Goal: Task Accomplishment & Management: Complete application form

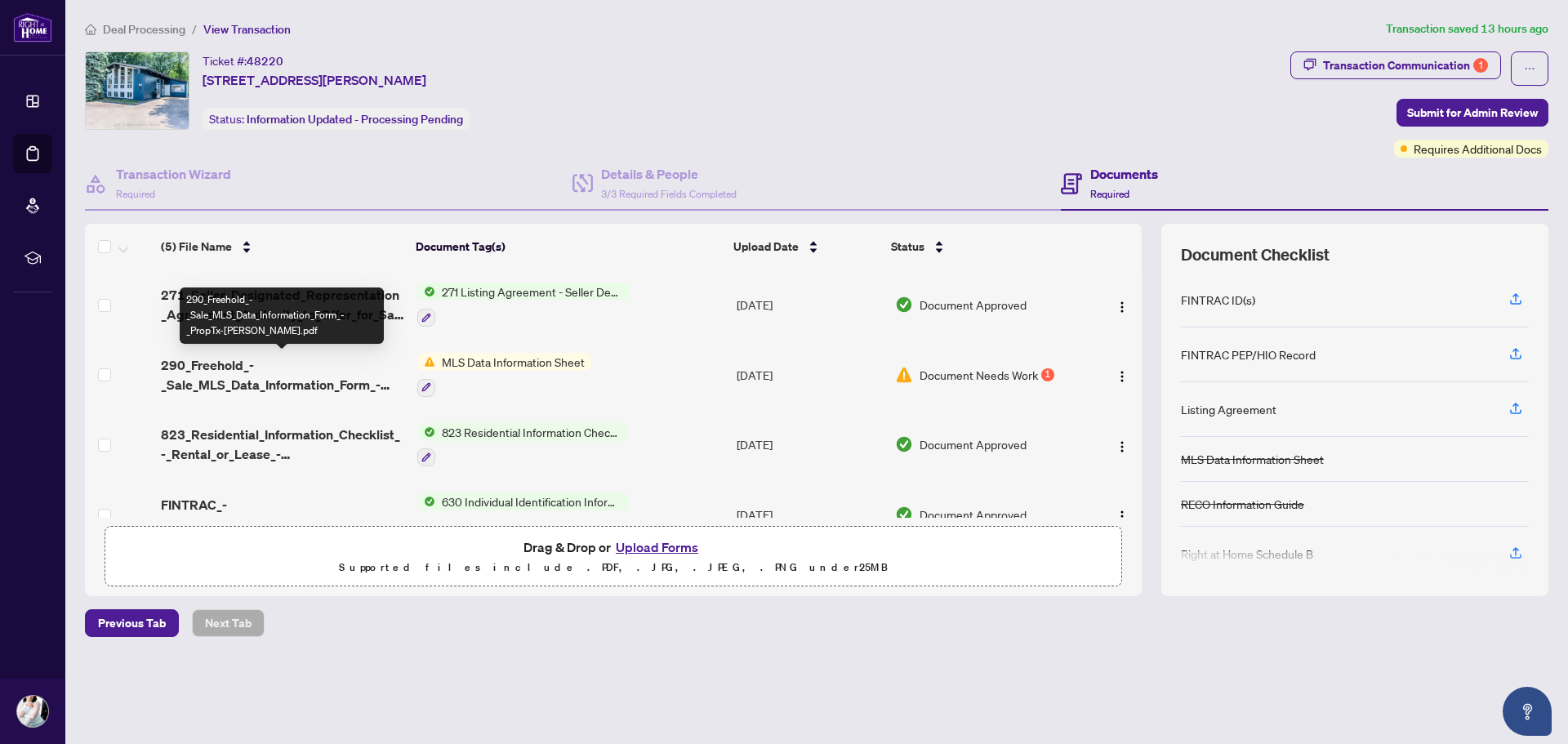
click at [251, 377] on span "290_Freehold_-_Sale_MLS_Data_Information_Form_-_PropTx-[PERSON_NAME].pdf" at bounding box center [283, 375] width 243 height 39
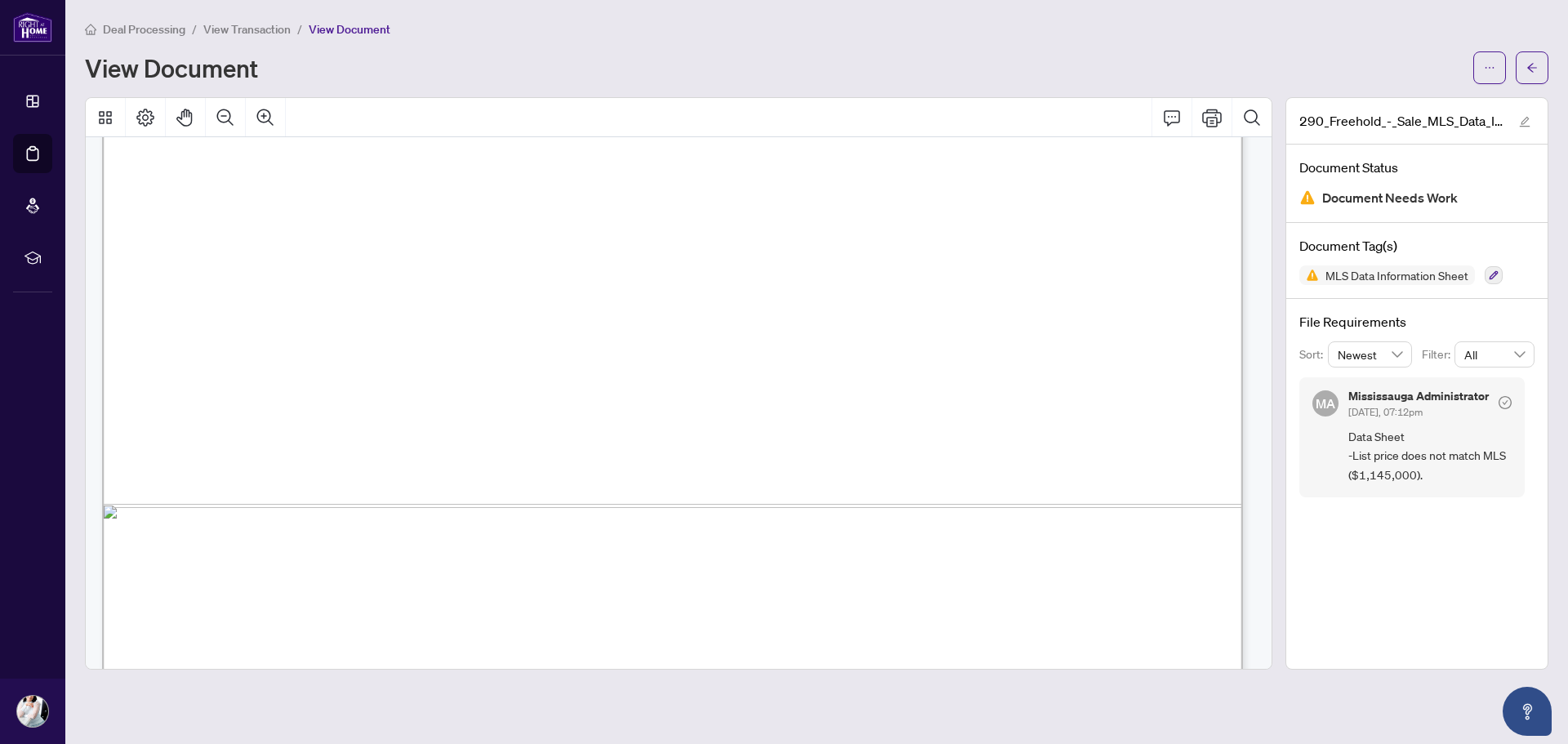
scroll to position [899, 0]
click at [1491, 76] on span "button" at bounding box center [1490, 68] width 11 height 27
click at [1436, 112] on li "Download" at bounding box center [1431, 103] width 144 height 27
click at [1522, 69] on button "button" at bounding box center [1532, 67] width 32 height 32
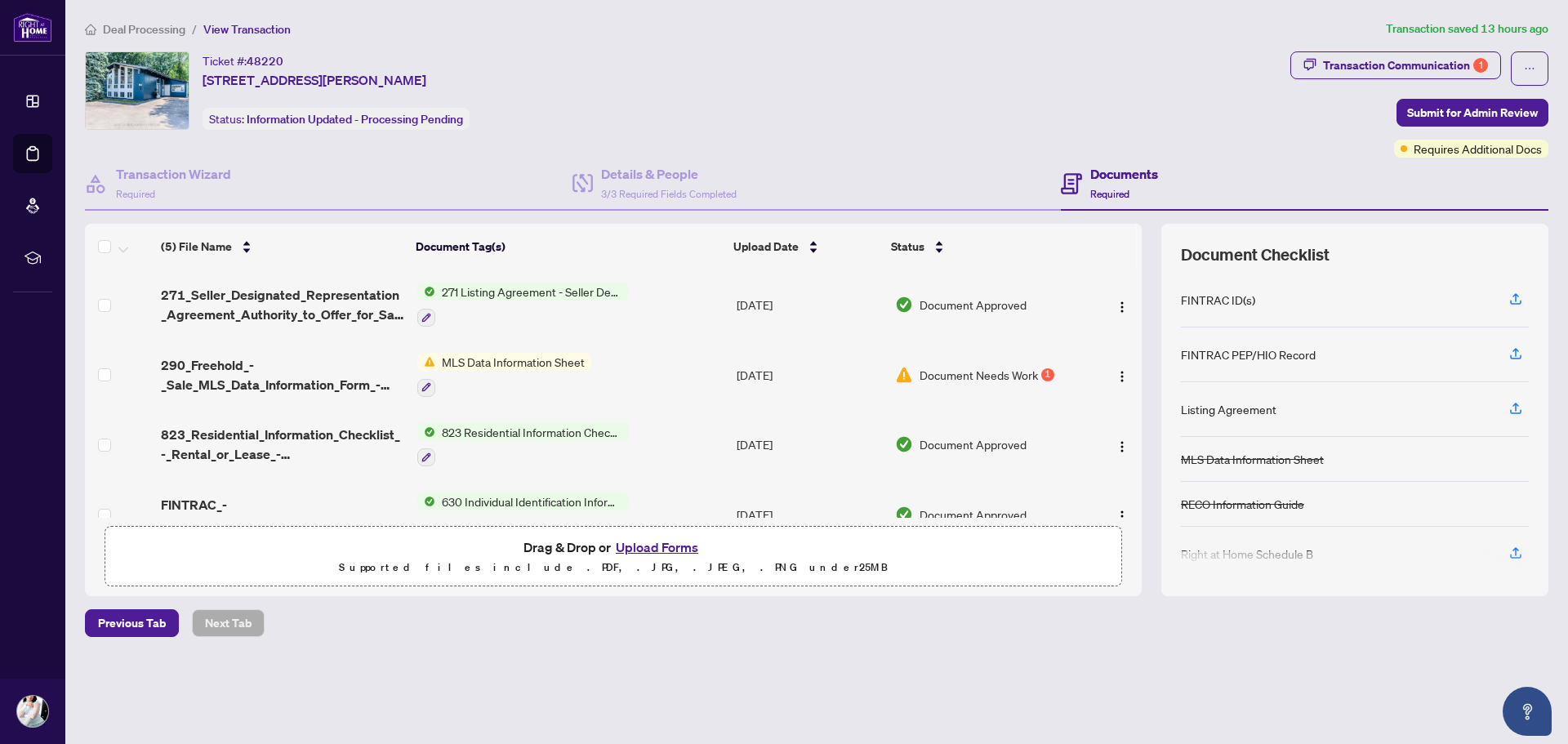
click at [662, 549] on button "Upload Forms" at bounding box center [656, 548] width 92 height 21
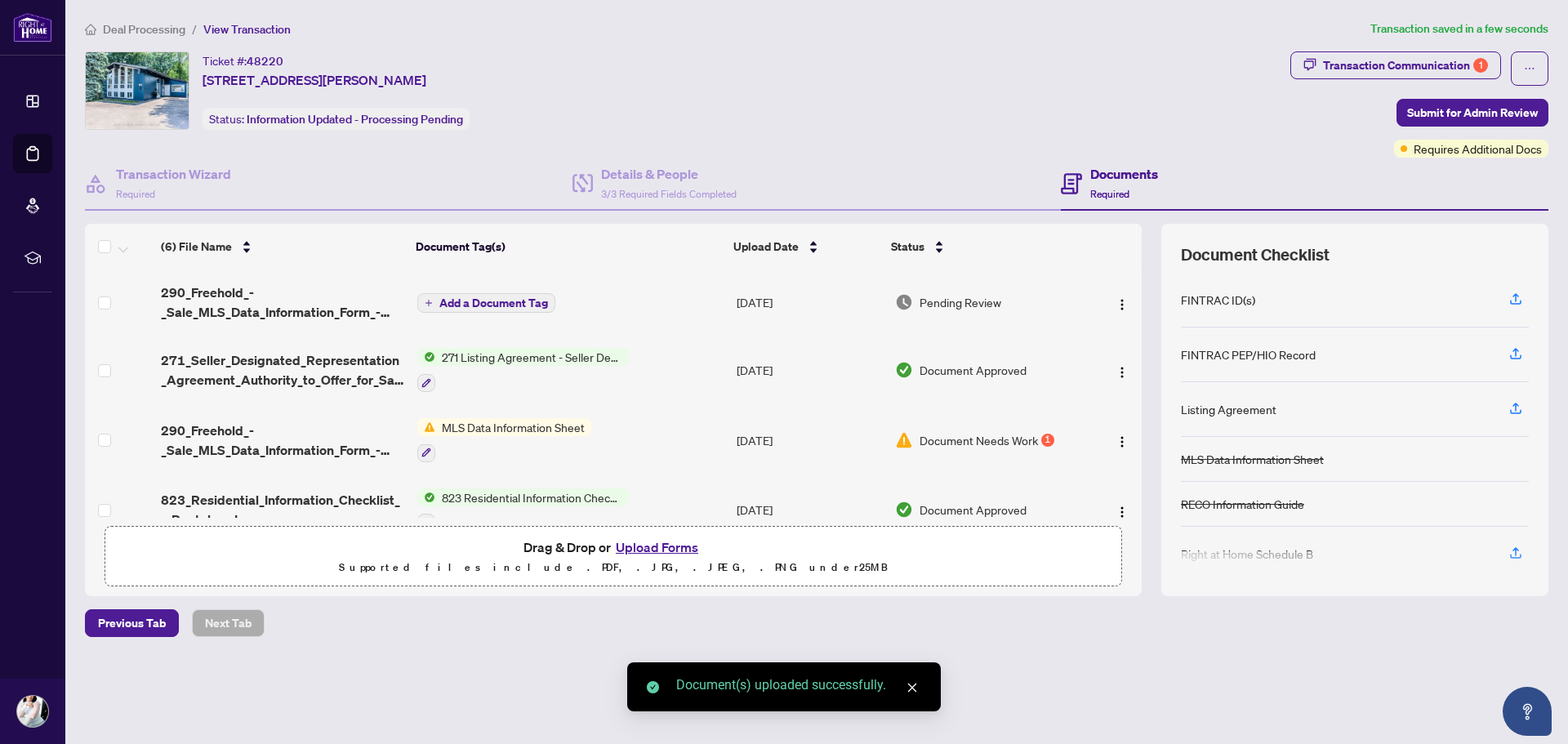
click at [487, 308] on span "Add a Document Tag" at bounding box center [493, 303] width 109 height 11
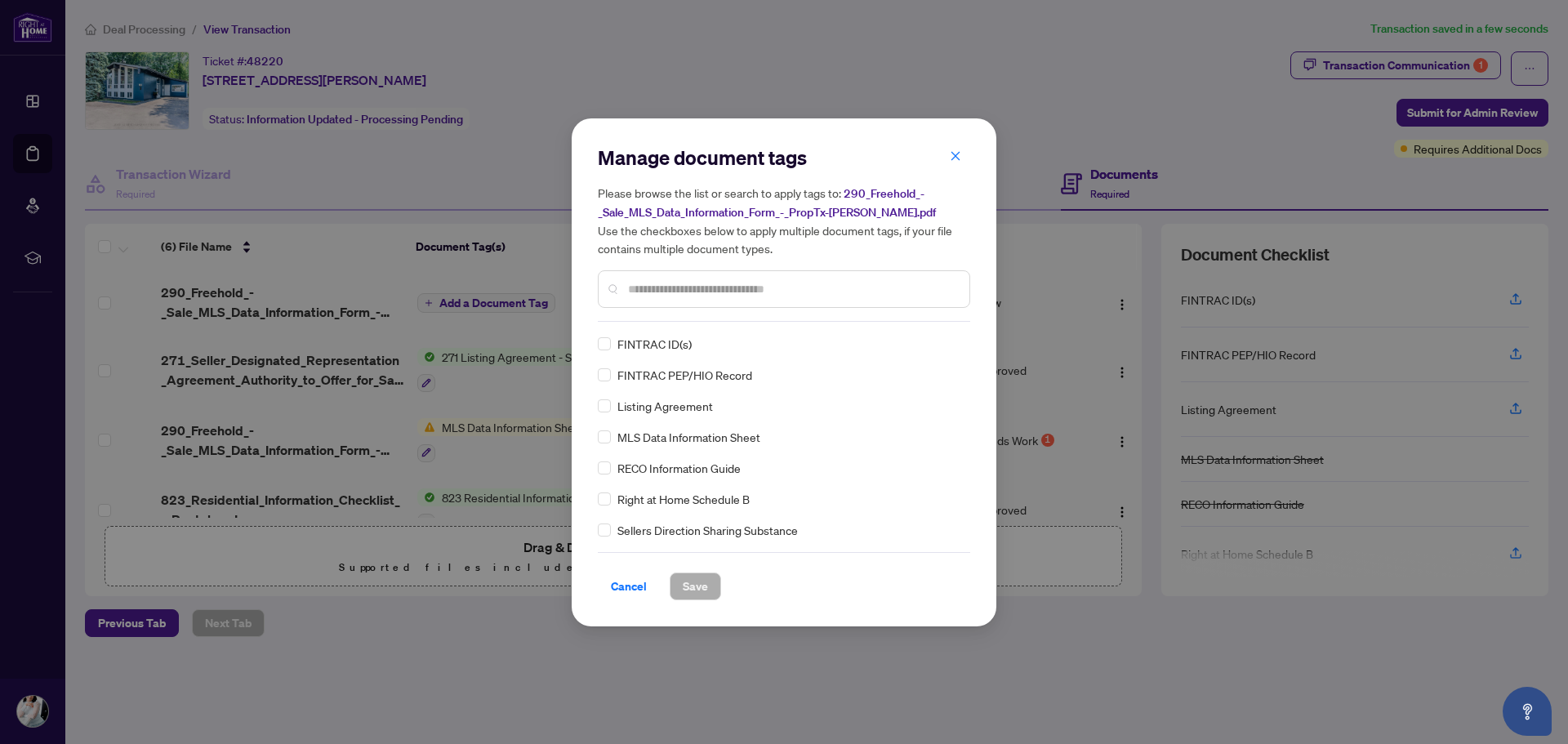
click at [644, 294] on input "text" at bounding box center [792, 288] width 328 height 18
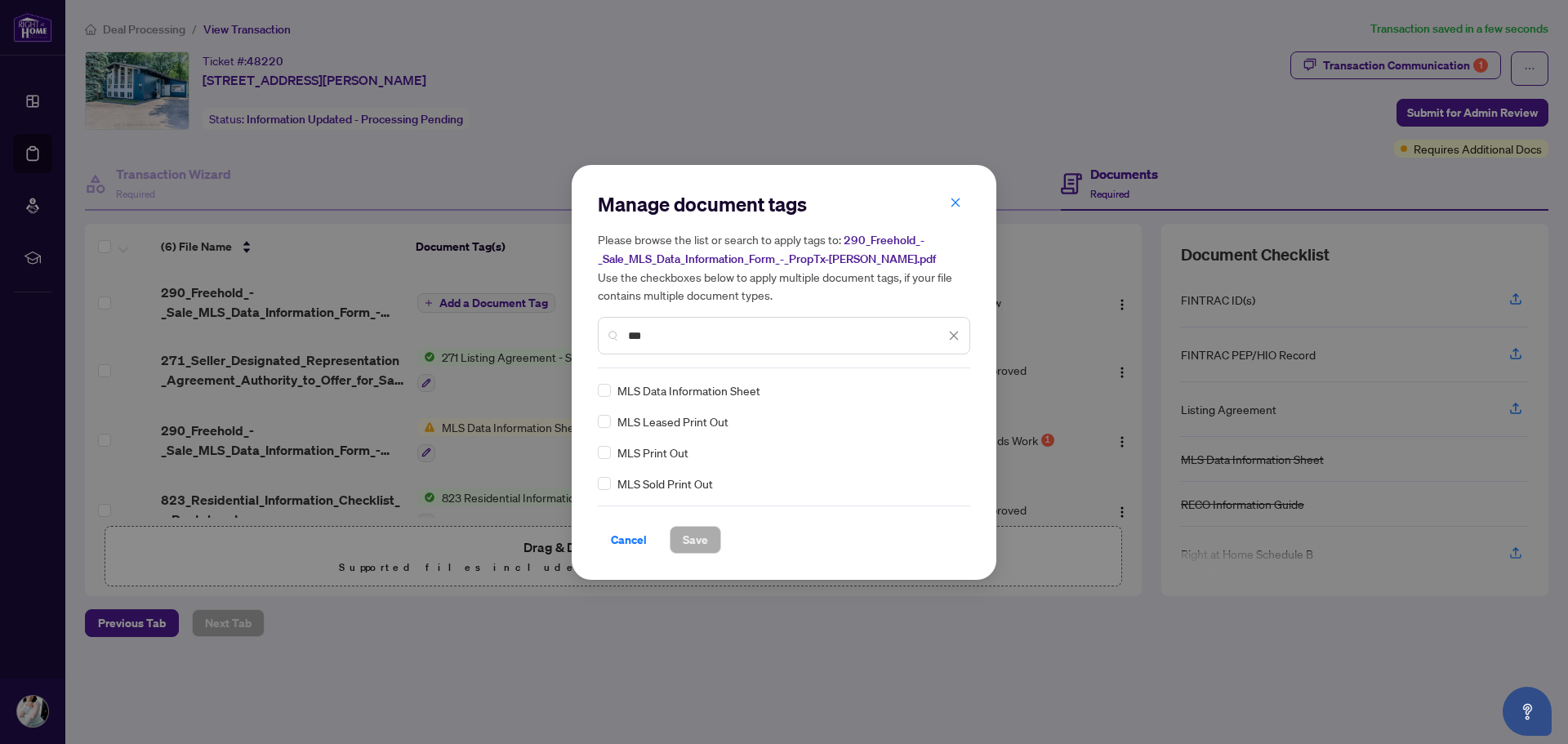
type input "***"
click at [697, 543] on span "Save" at bounding box center [695, 540] width 26 height 27
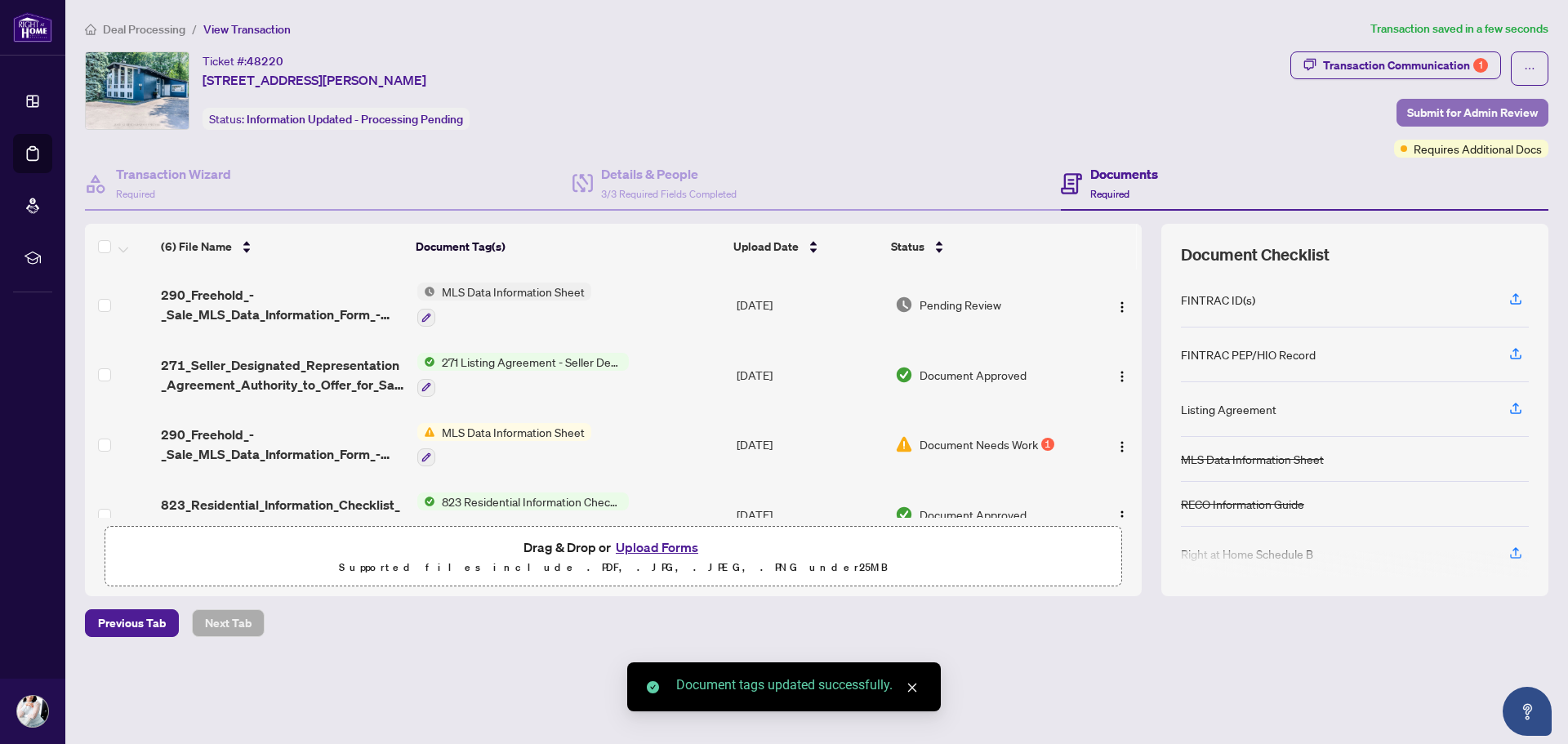
click at [1438, 109] on span "Submit for Admin Review" at bounding box center [1473, 113] width 131 height 27
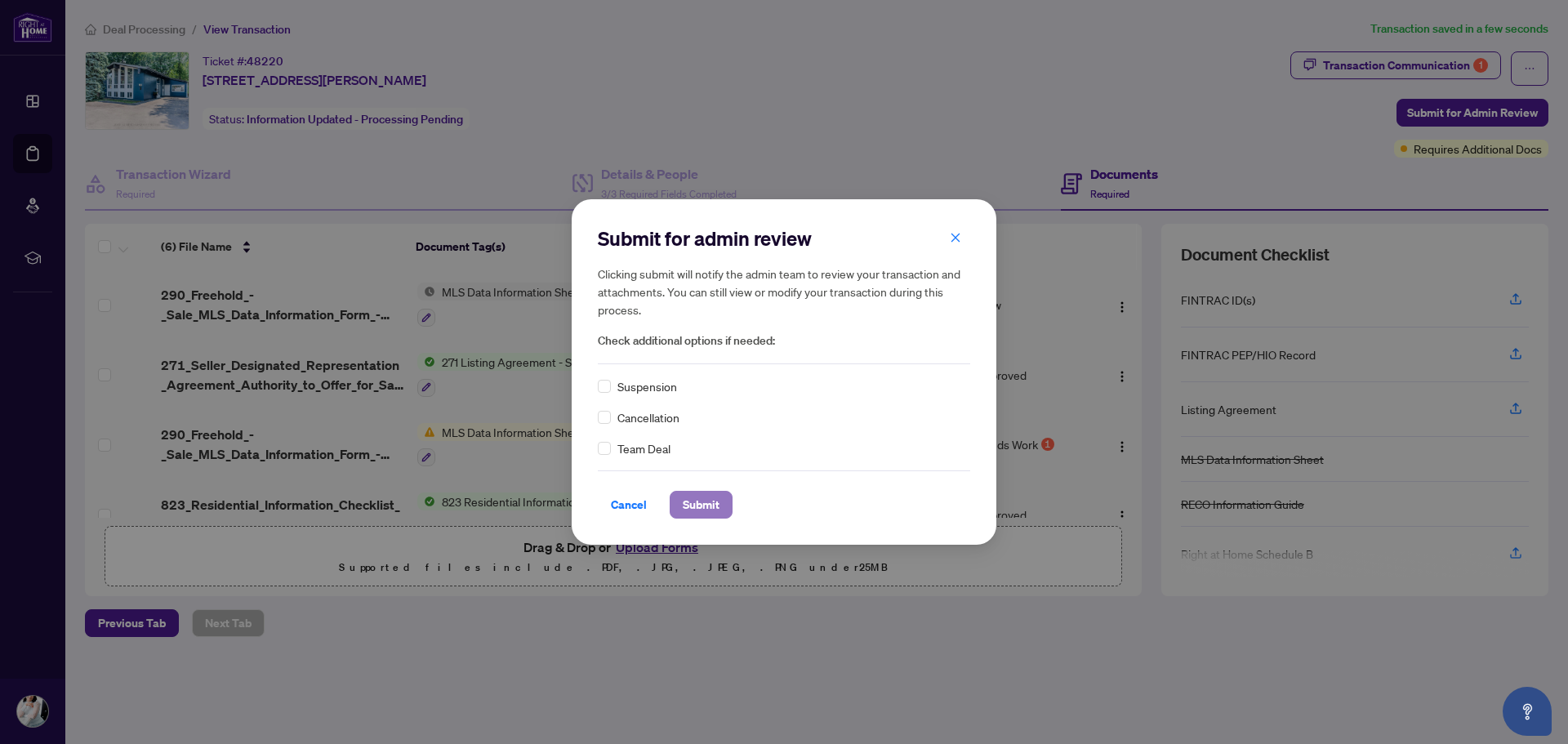
click at [697, 497] on span "Submit" at bounding box center [701, 505] width 37 height 27
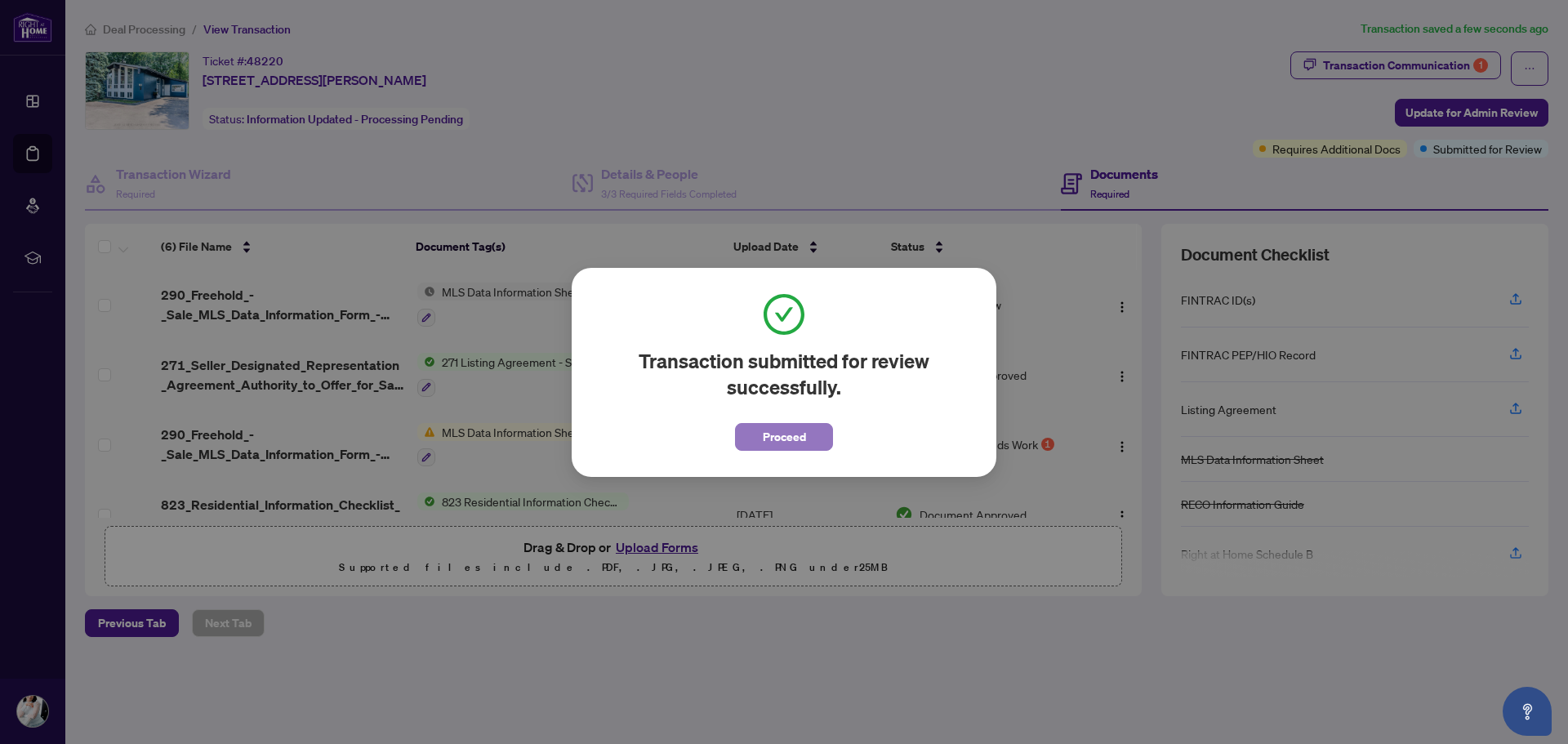
click at [765, 429] on span "Proceed" at bounding box center [784, 437] width 44 height 27
